Goal: Information Seeking & Learning: Learn about a topic

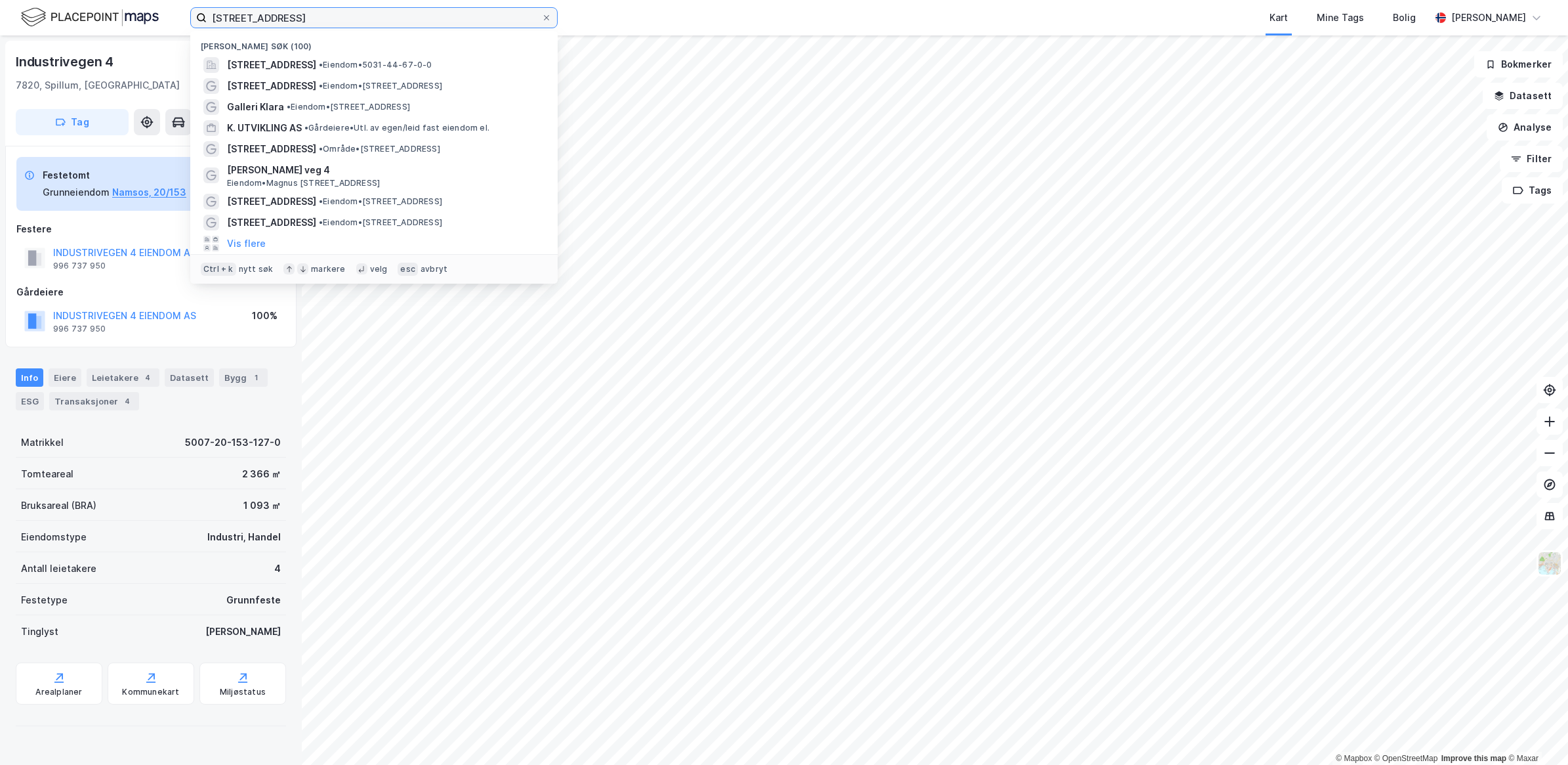
drag, startPoint x: 282, startPoint y: 25, endPoint x: 179, endPoint y: 27, distance: 103.0
click at [179, 27] on div "Vuluvegen 333 Nylige søk (100) [STREET_ADDRESS] • Eiendom • 5031-44-67-0-0 Indu…" at bounding box center [784, 18] width 1568 height 35
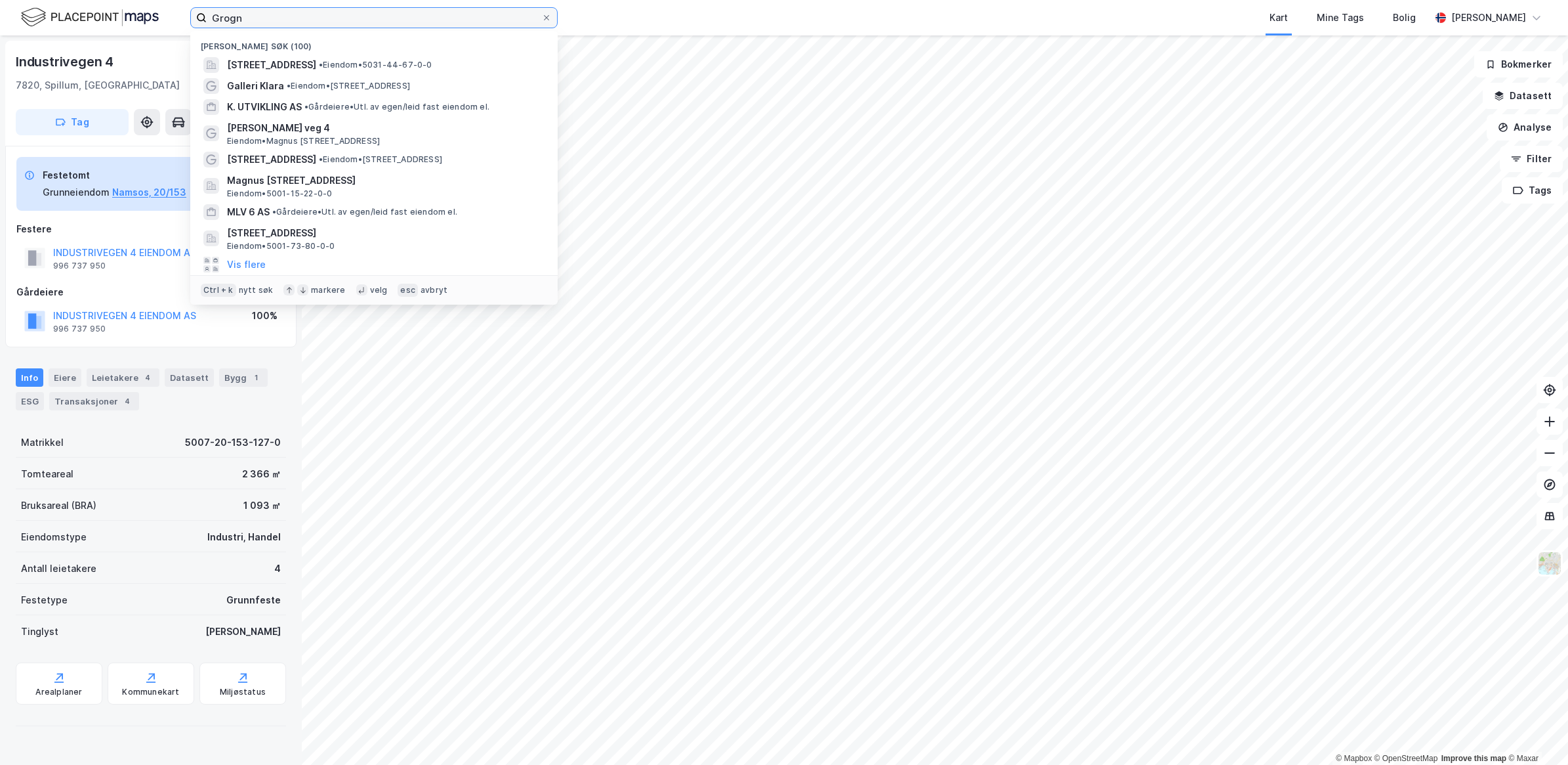
type input "Grogn"
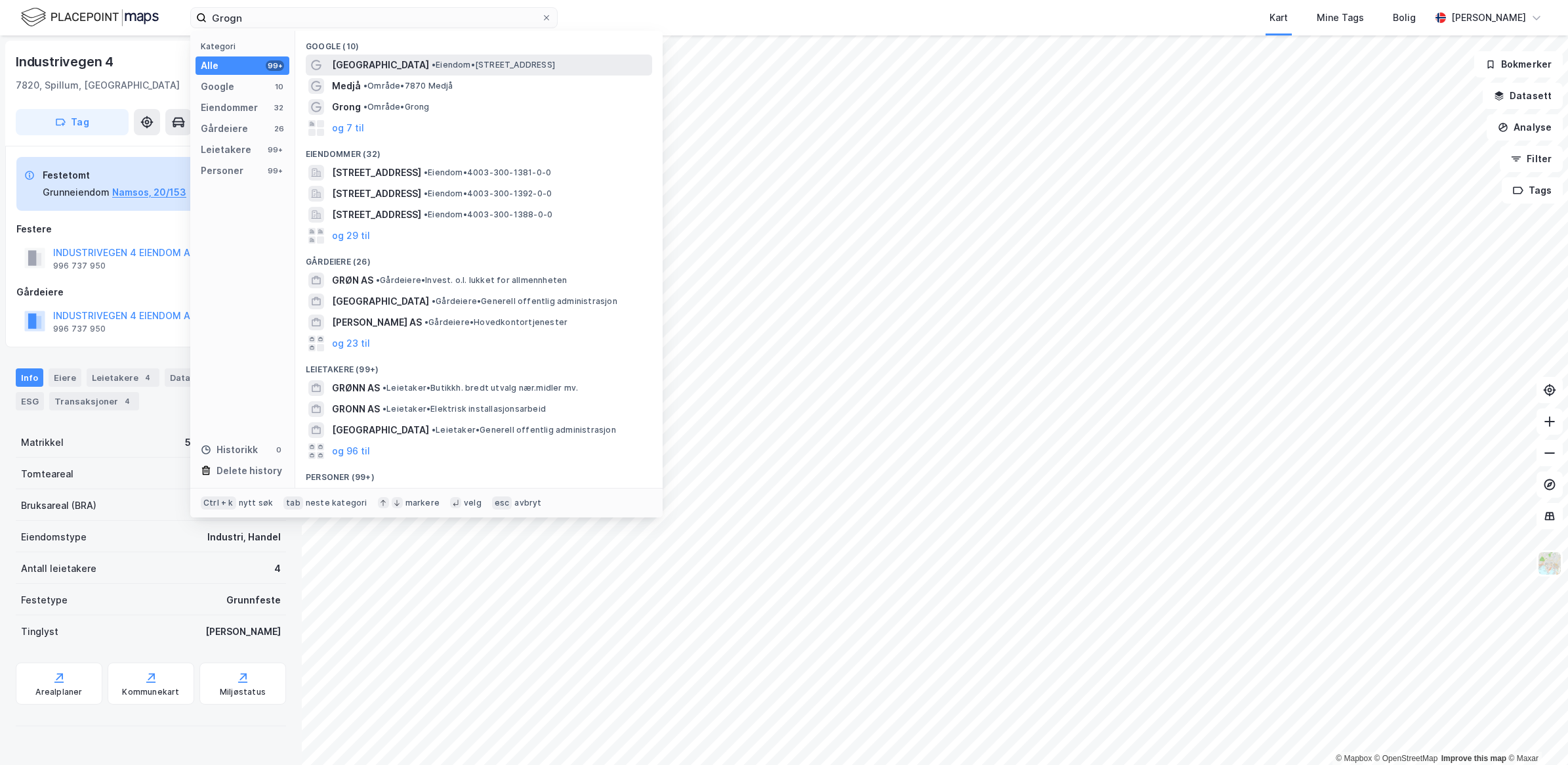
click at [450, 69] on span "• Eiendom • [STREET_ADDRESS]" at bounding box center [493, 65] width 124 height 11
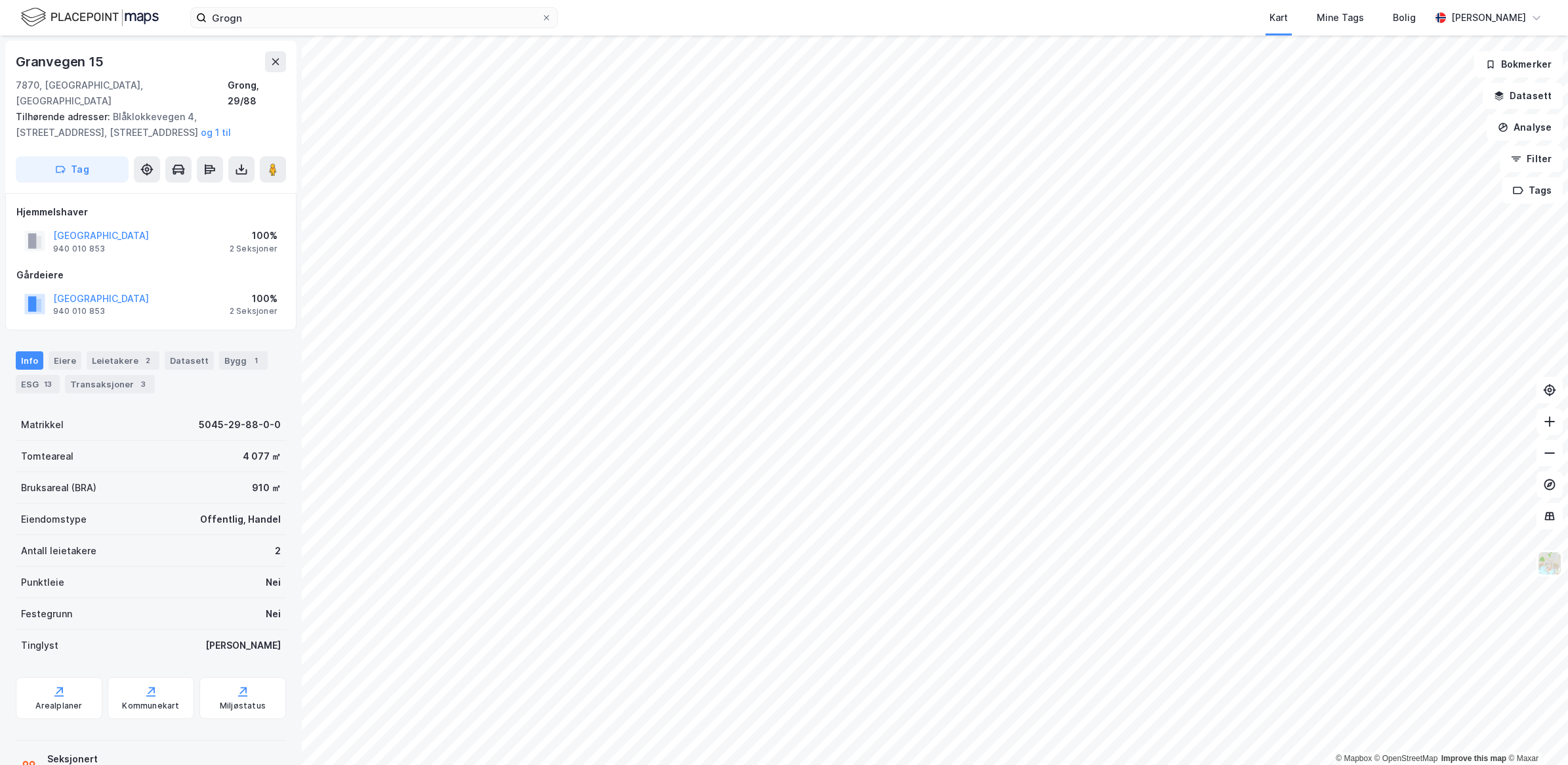
click at [844, 360] on div "© Mapbox © OpenStreetMap Improve this map © [STREET_ADDRESS] Tilhørende adresse…" at bounding box center [784, 400] width 1568 height 729
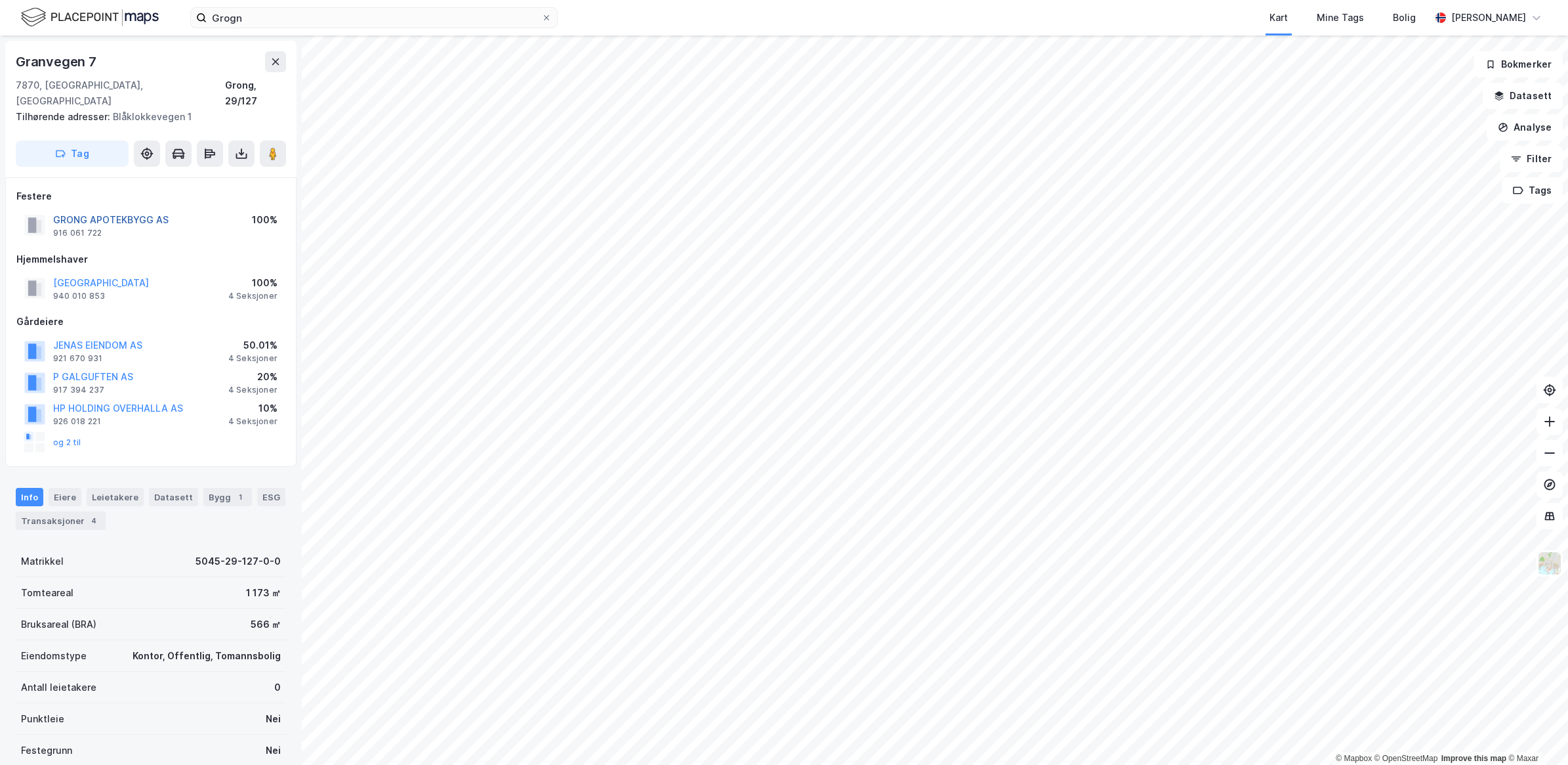
click at [0, 0] on button "GRONG APOTEKBYGG AS" at bounding box center [0, 0] width 0 height 0
click at [97, 511] on div "Transaksjoner 4" at bounding box center [60, 521] width 90 height 18
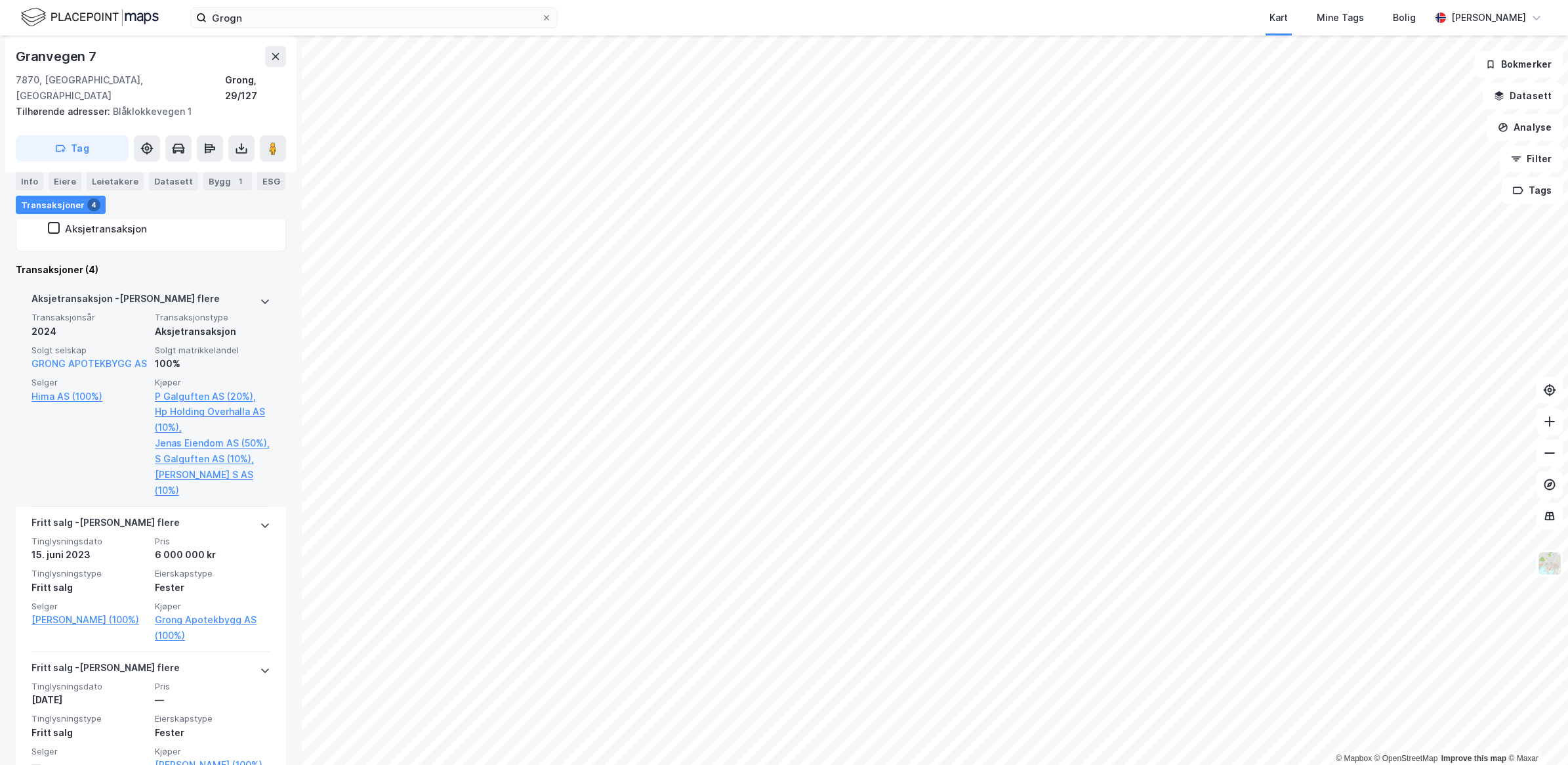
scroll to position [652, 0]
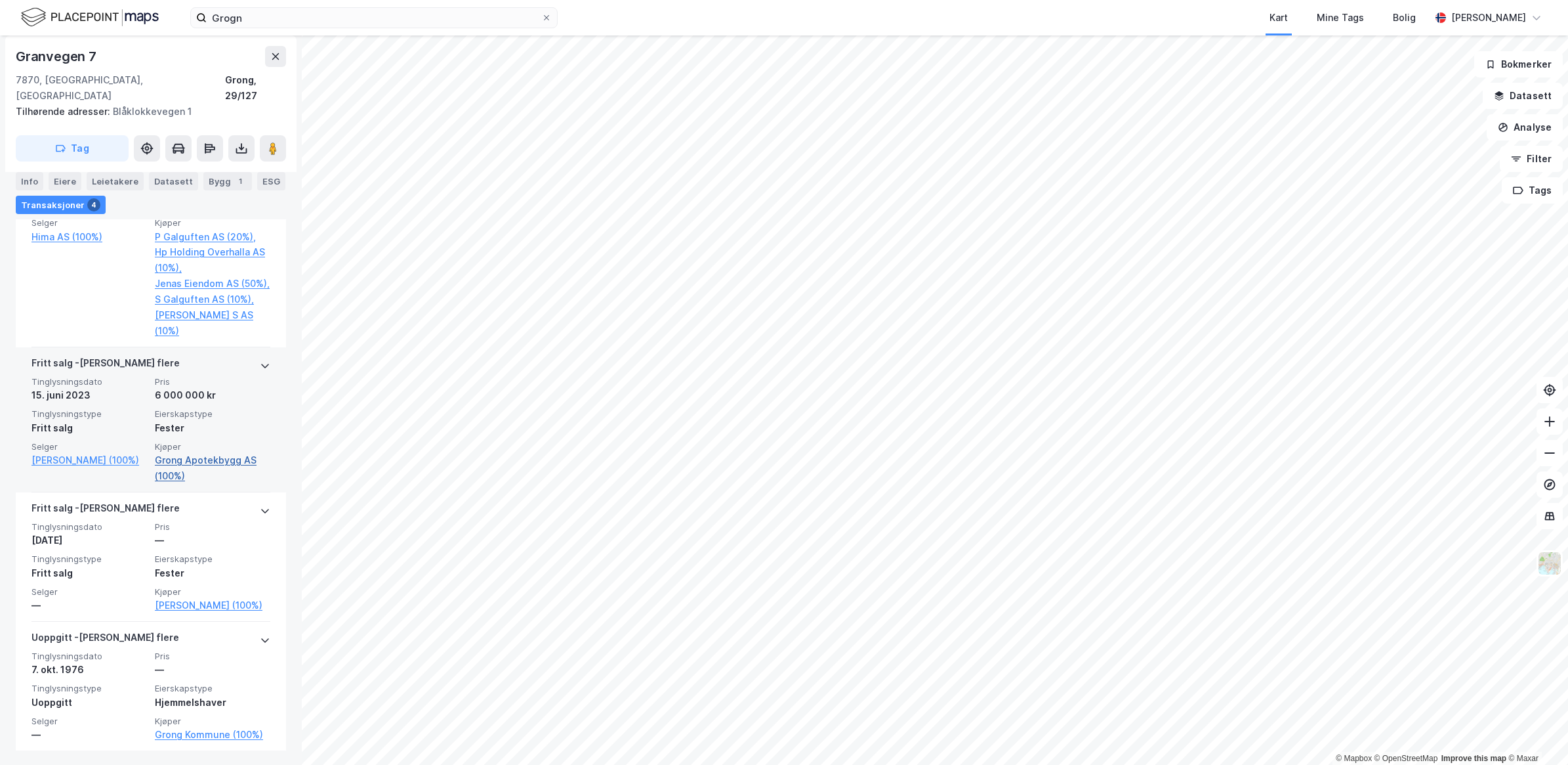
click at [208, 461] on link "Grong Apotekbygg AS (100%)" at bounding box center [213, 468] width 116 height 32
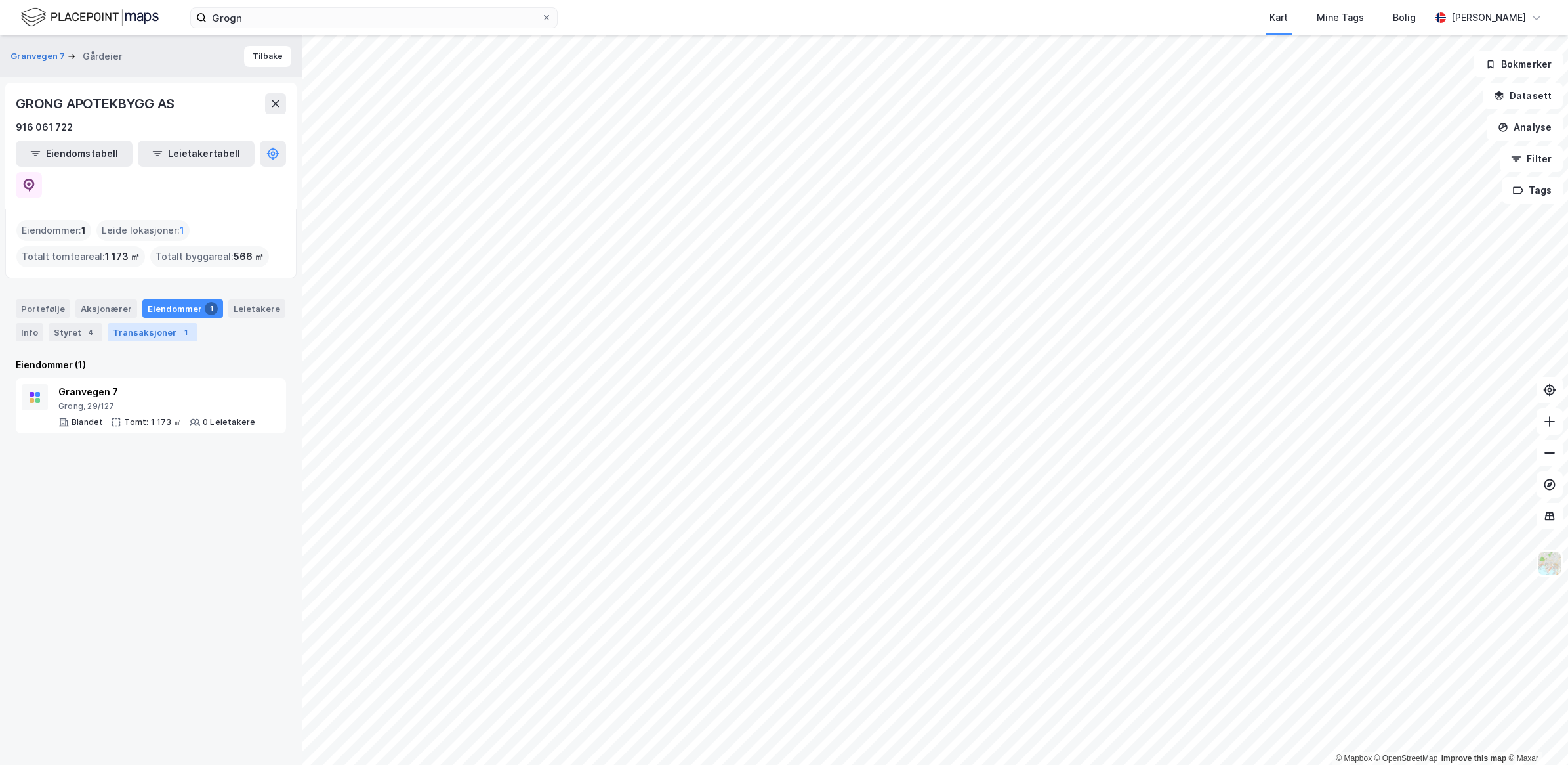
click at [162, 323] on div "Transaksjoner 1" at bounding box center [152, 332] width 90 height 18
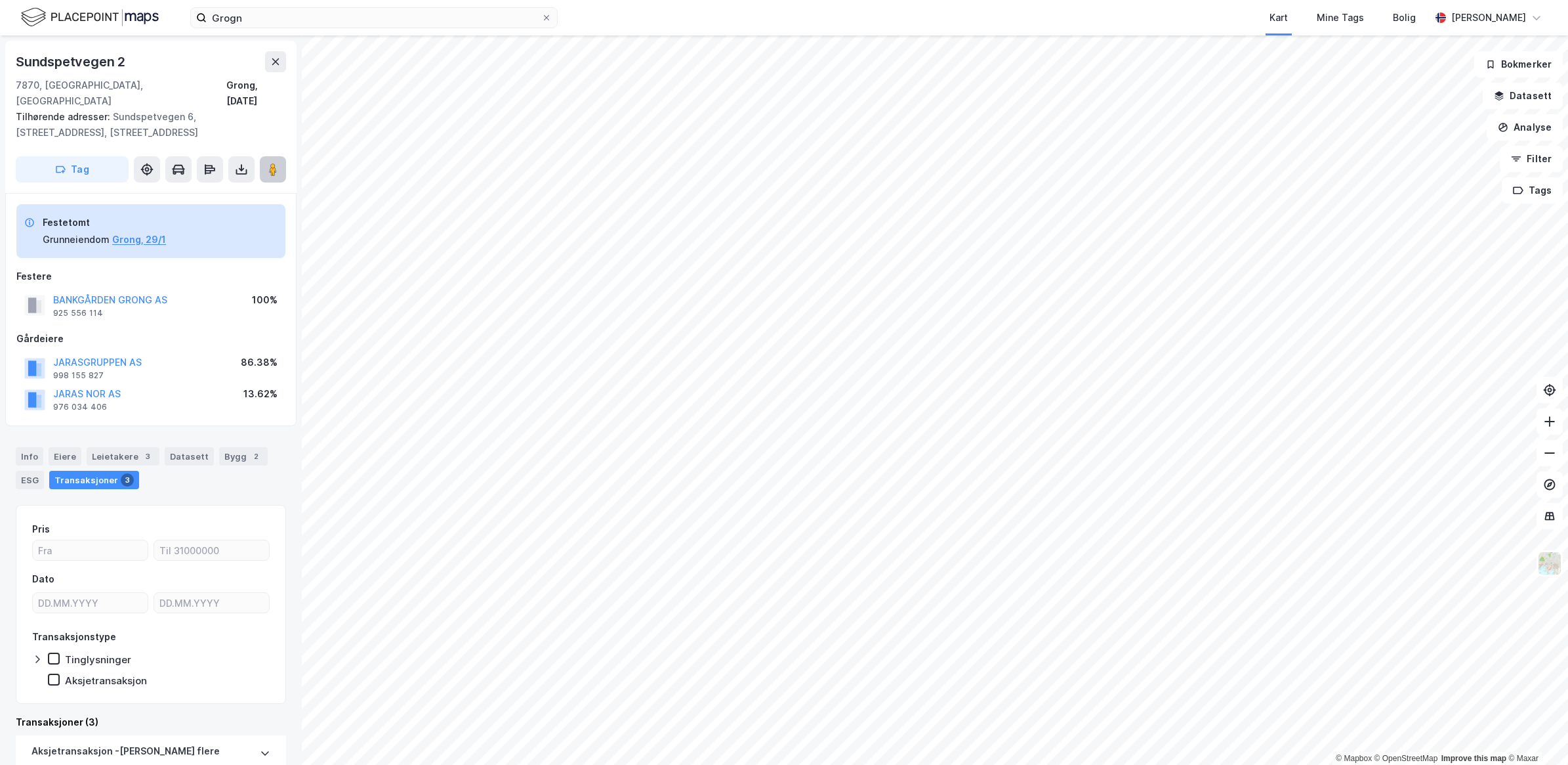
click at [277, 162] on icon at bounding box center [273, 169] width 13 height 13
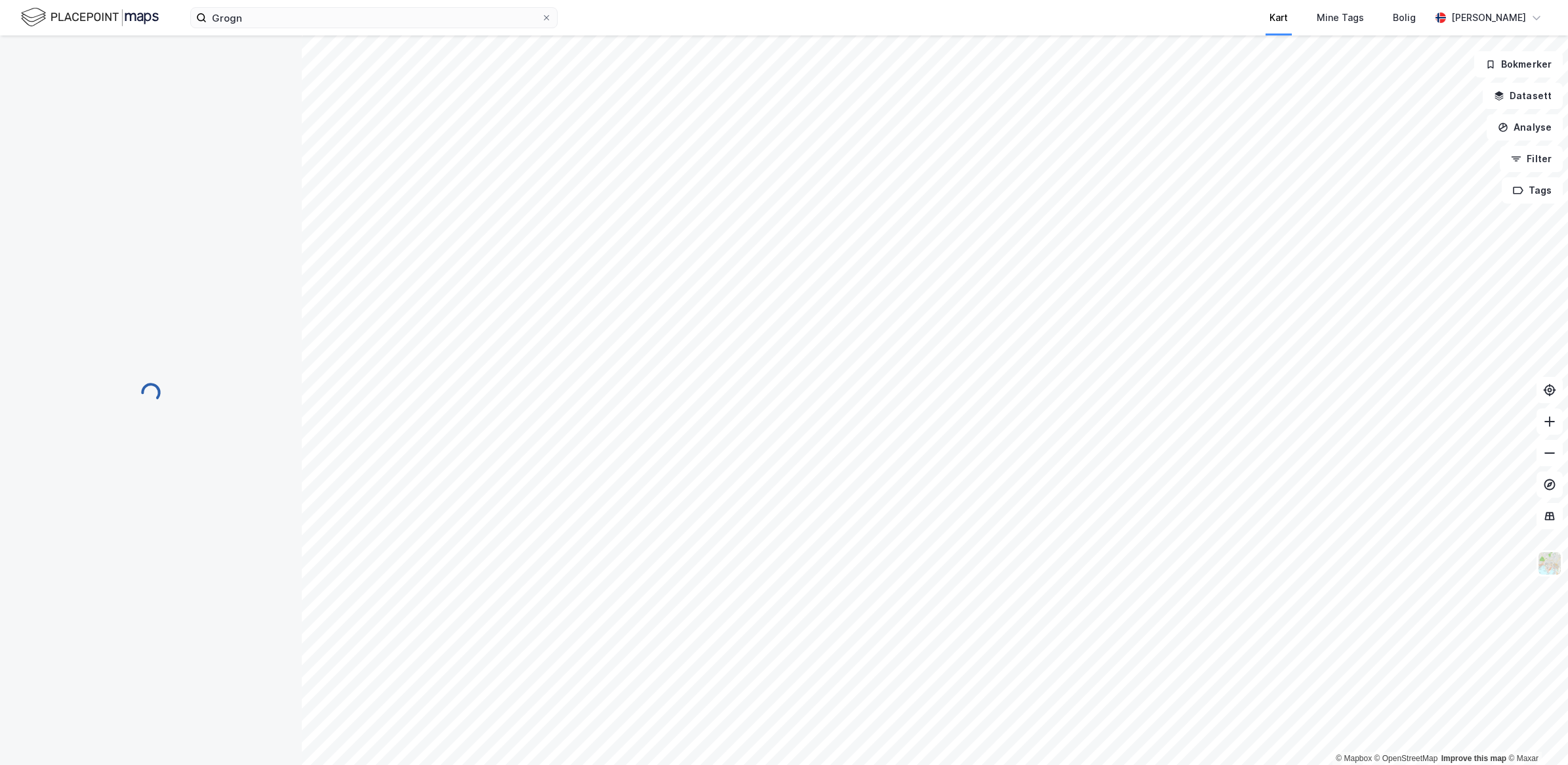
scroll to position [10, 0]
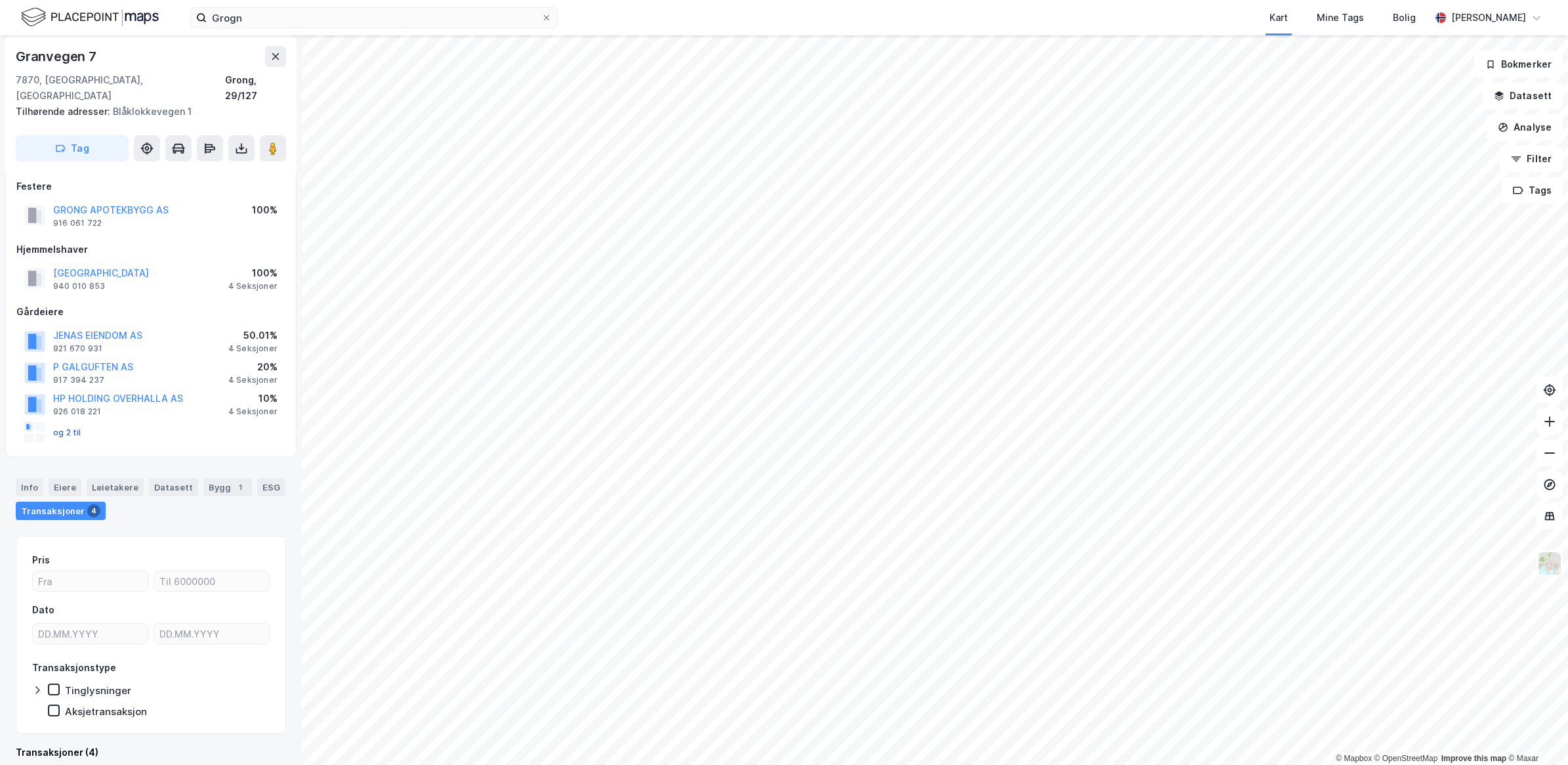
click at [0, 0] on button "og 2 til" at bounding box center [0, 0] width 0 height 0
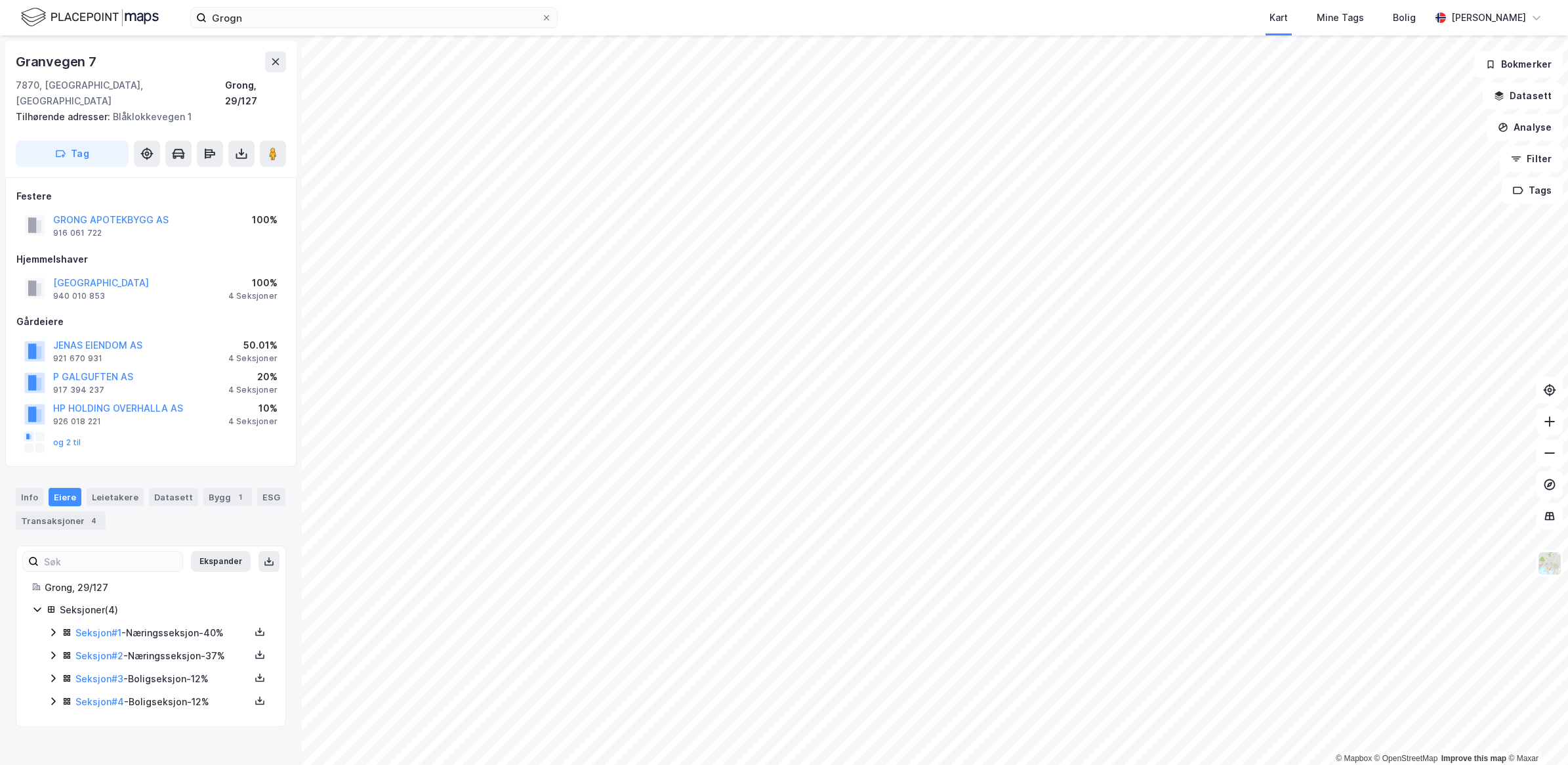
click at [54, 674] on icon at bounding box center [53, 677] width 4 height 8
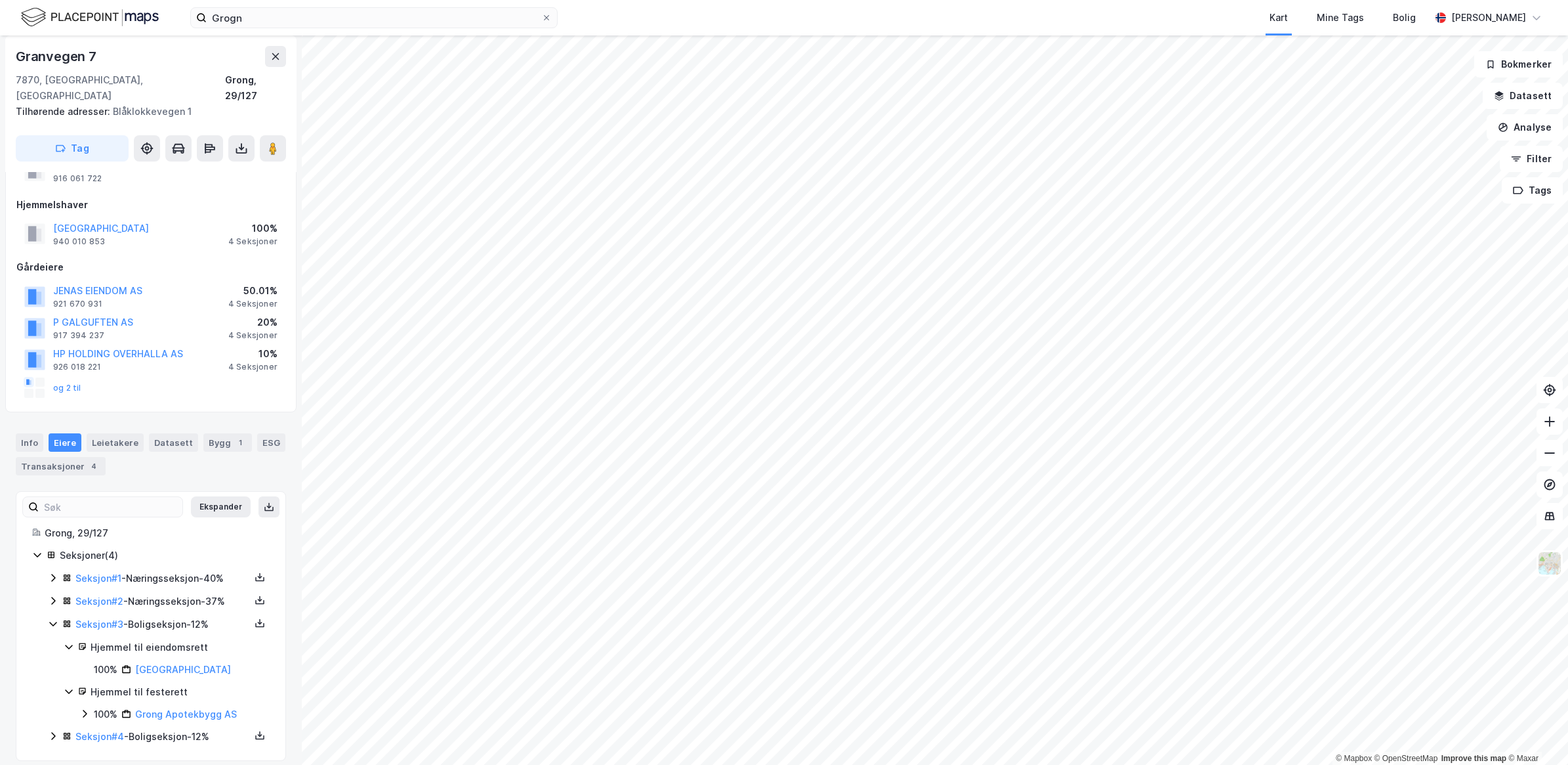
click at [53, 730] on icon at bounding box center [53, 735] width 11 height 11
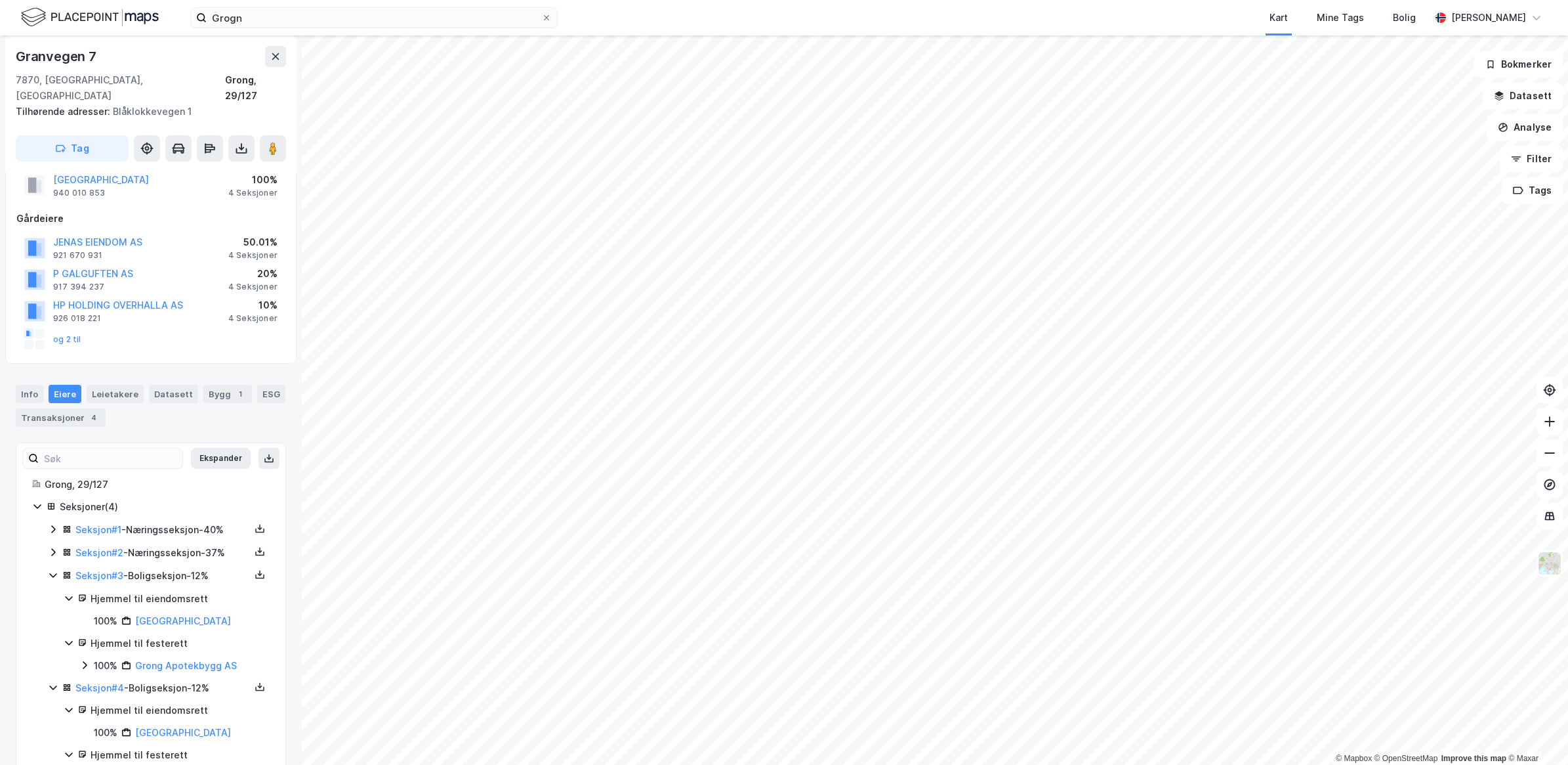
scroll to position [145, 0]
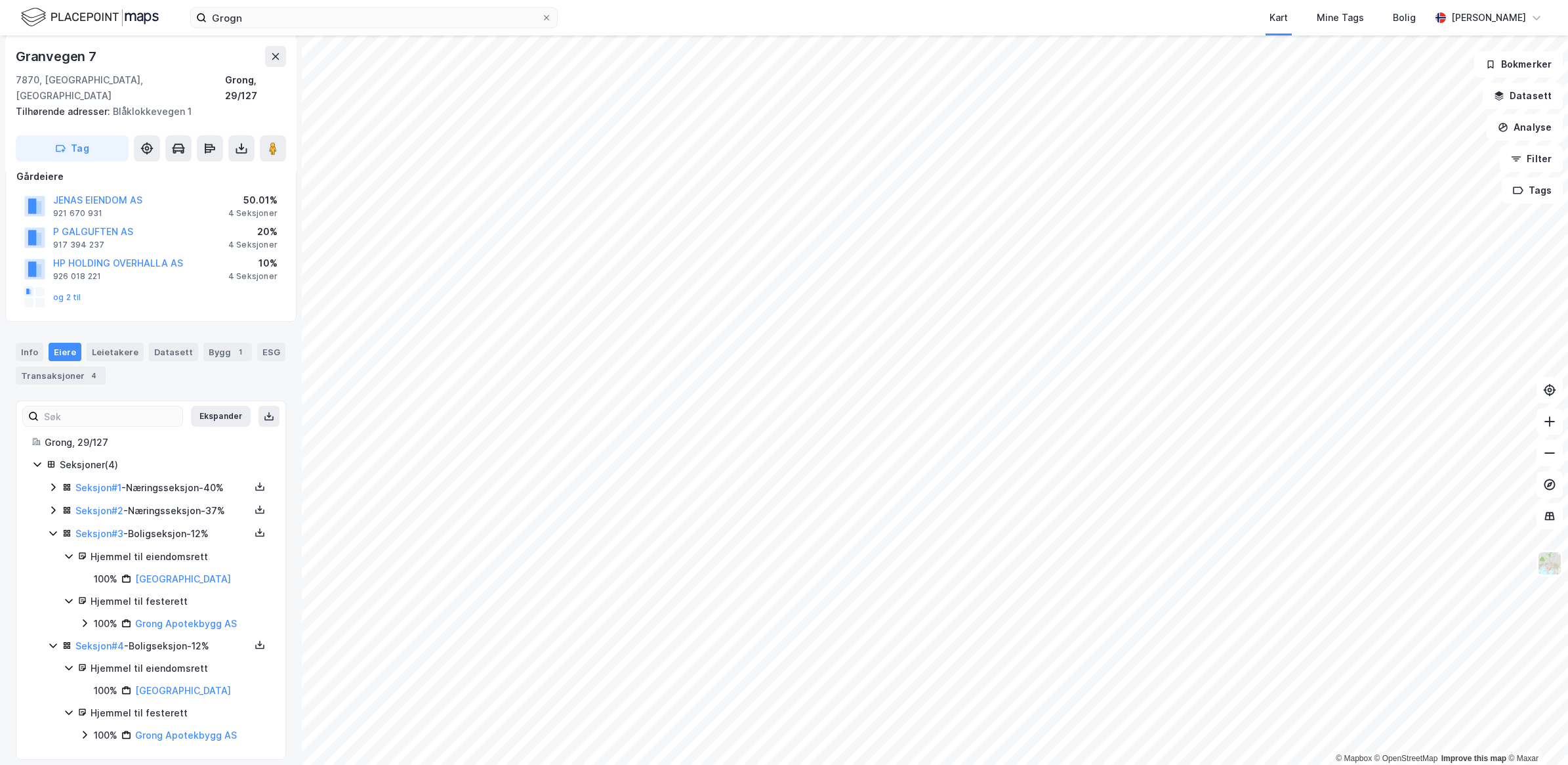
click at [51, 505] on icon at bounding box center [53, 510] width 11 height 11
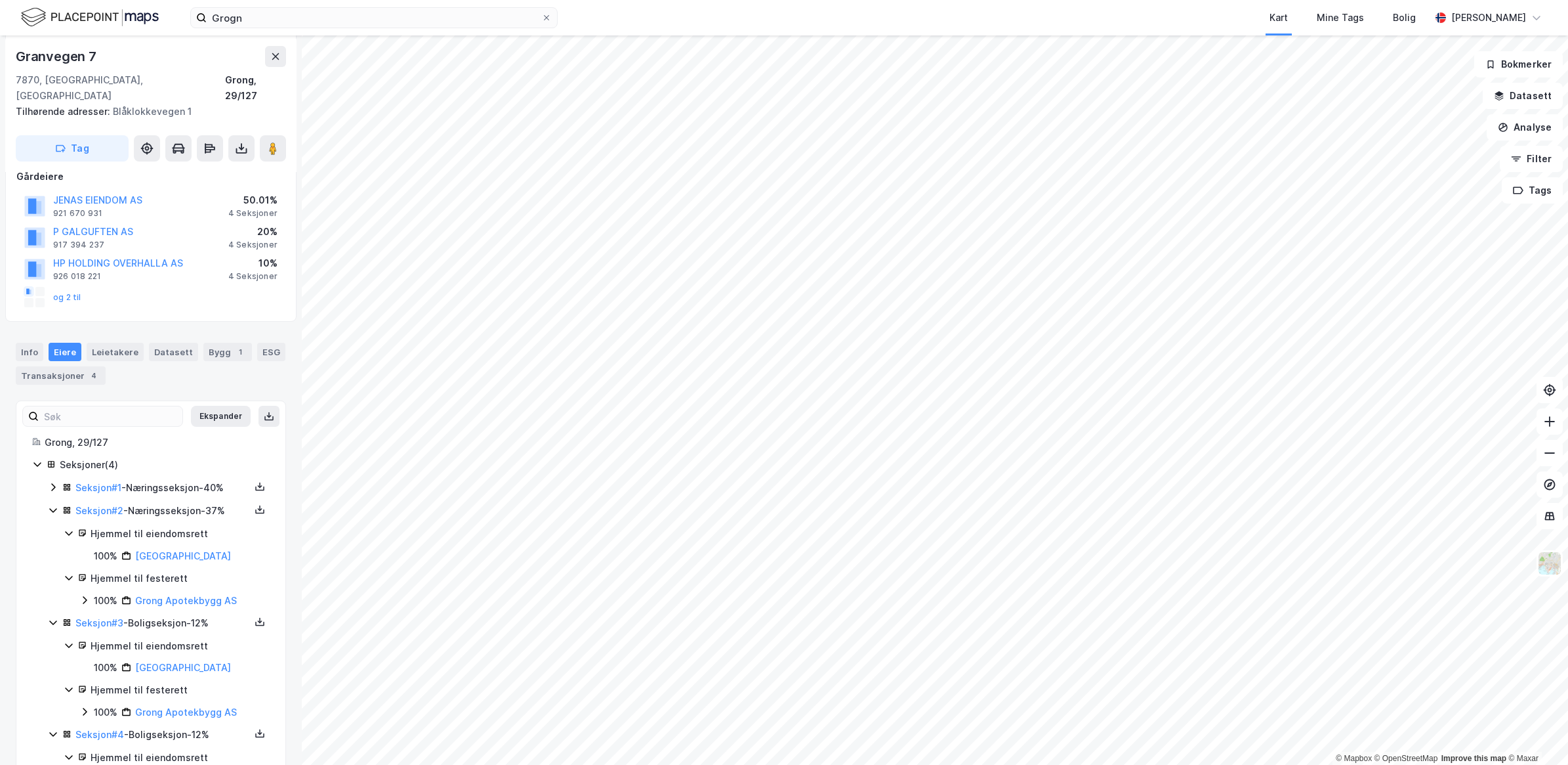
click at [50, 482] on icon at bounding box center [53, 487] width 11 height 11
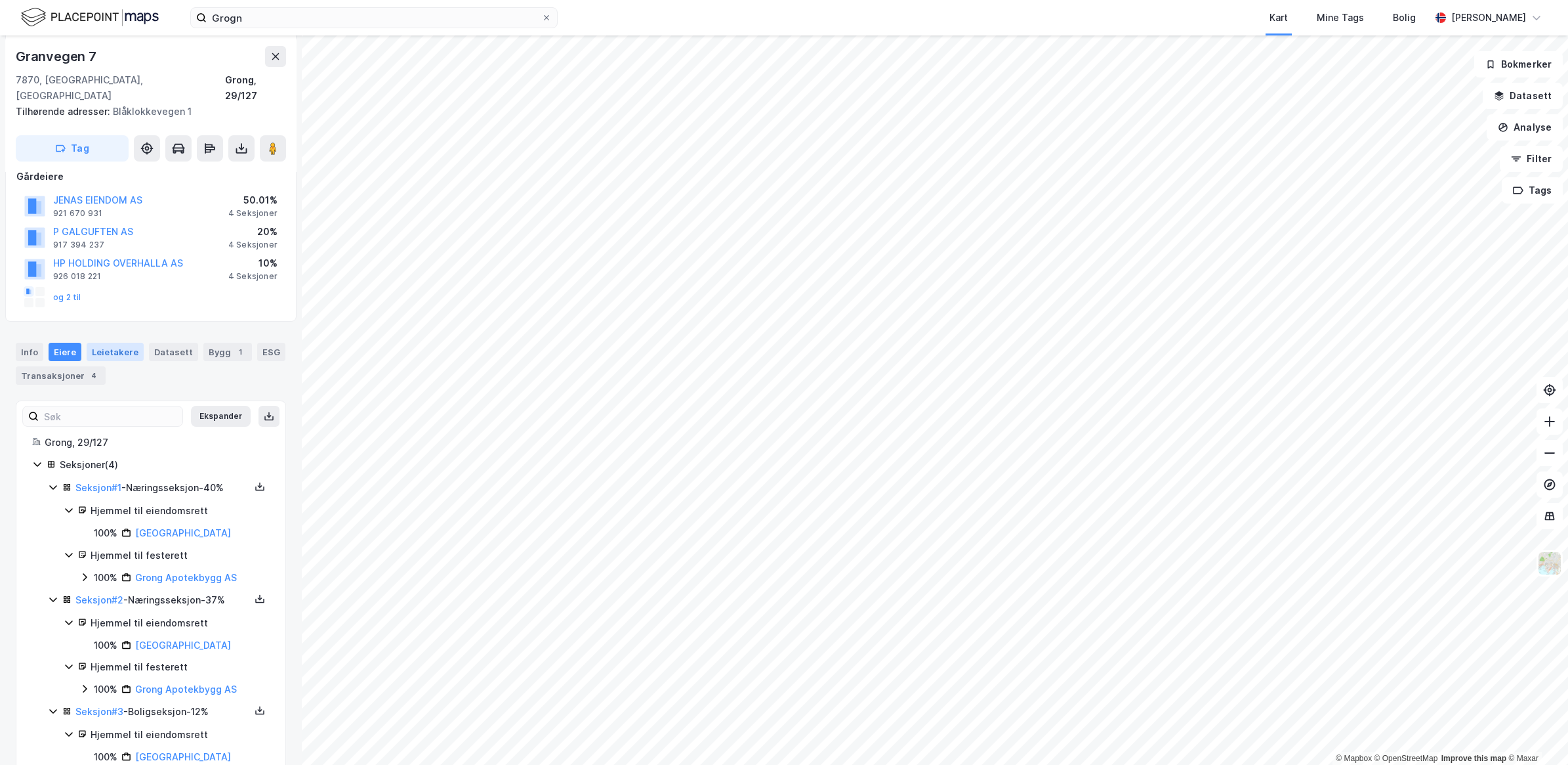
click at [100, 343] on div "Leietakere" at bounding box center [115, 352] width 57 height 18
